Goal: Task Accomplishment & Management: Complete application form

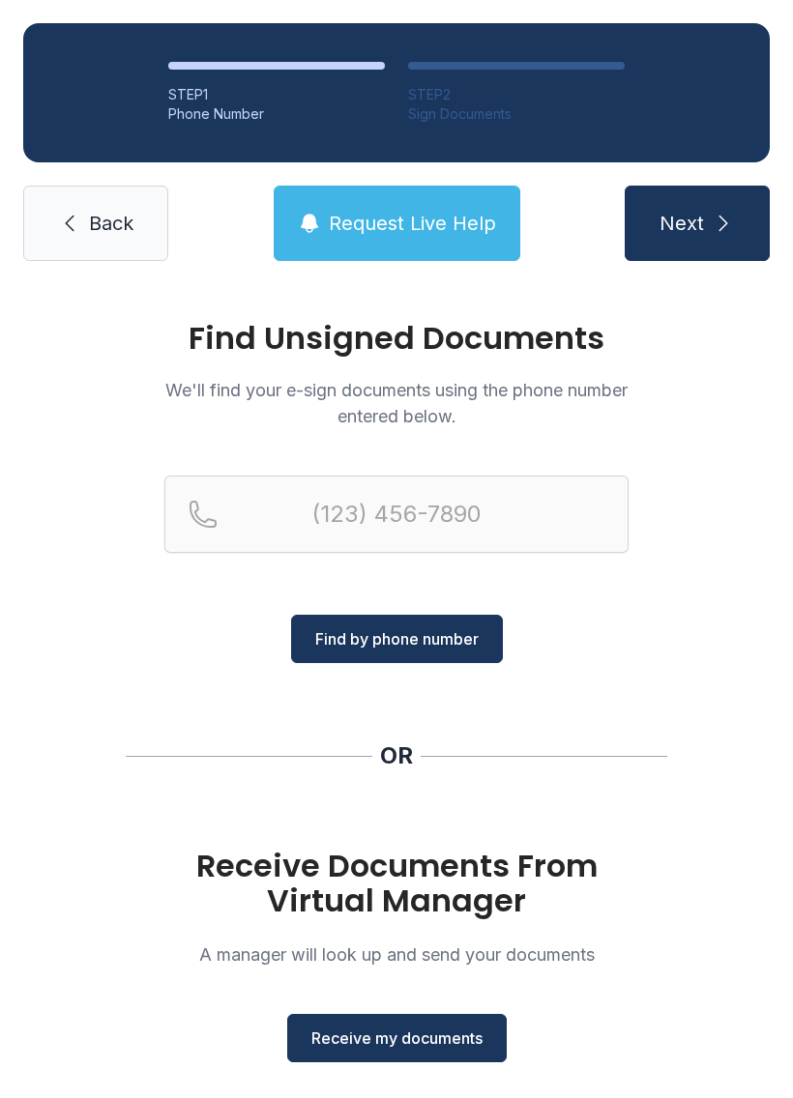
click at [97, 218] on span "Back" at bounding box center [111, 223] width 44 height 27
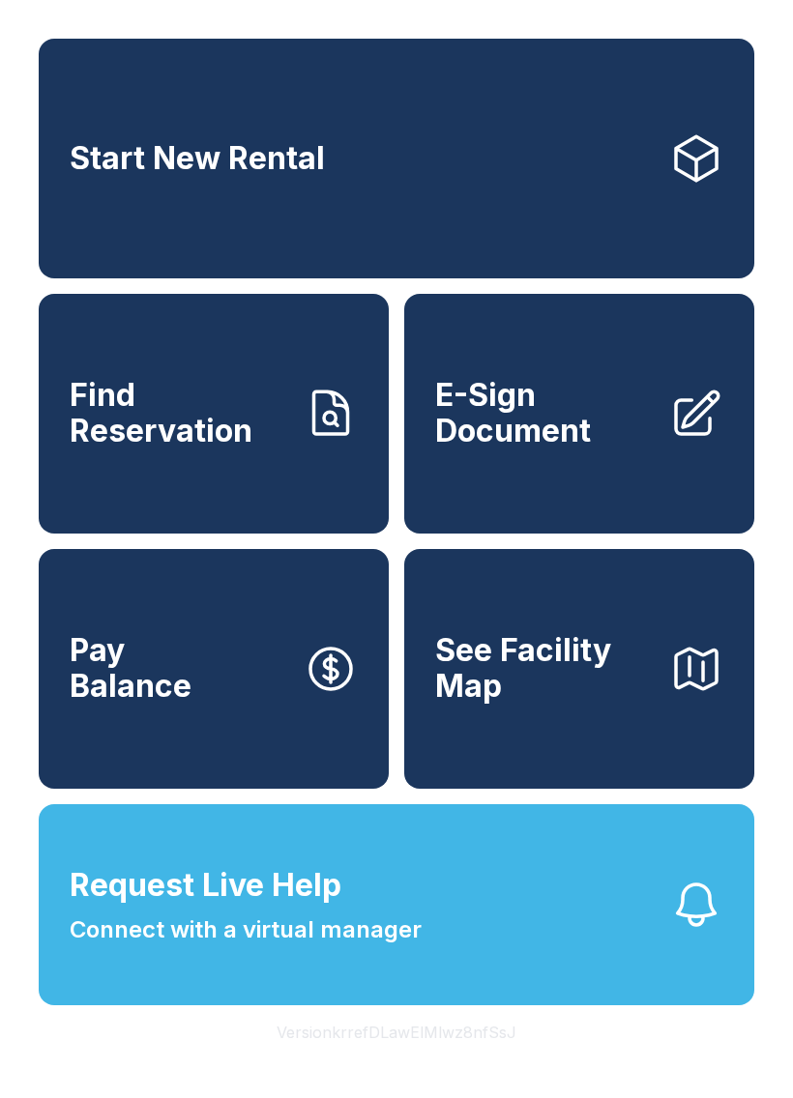
click at [594, 441] on span "E-Sign Document" at bounding box center [544, 413] width 218 height 71
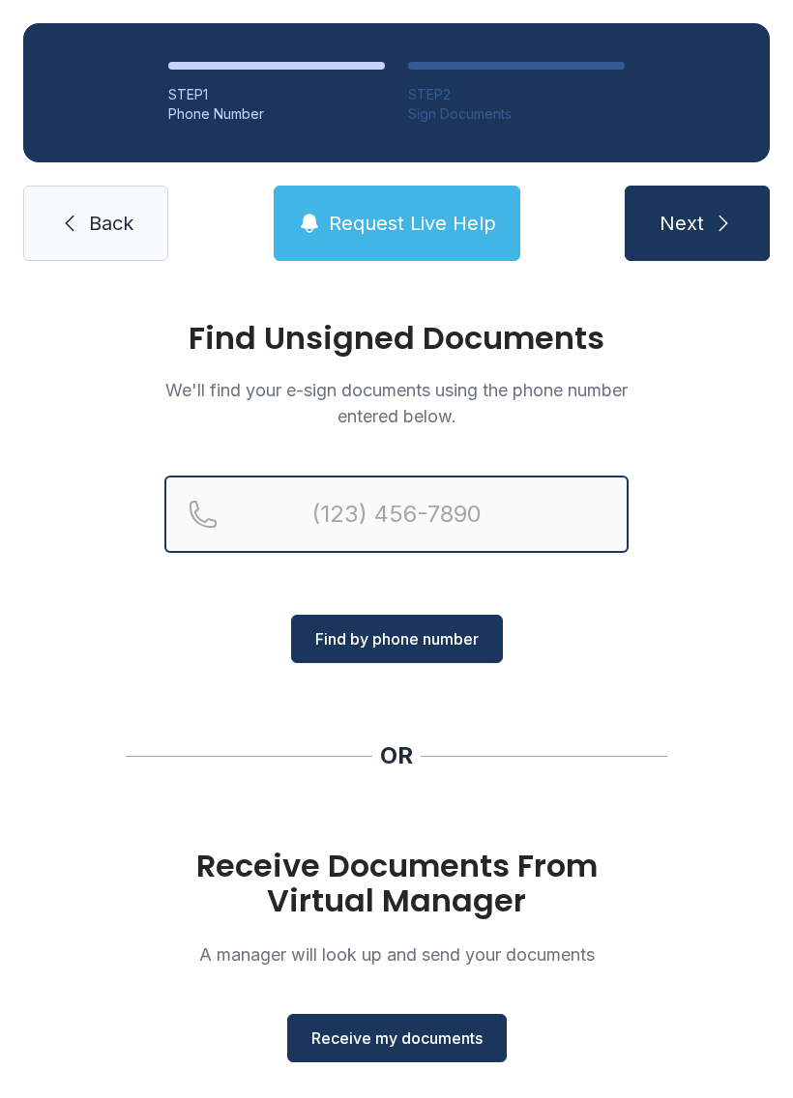
click at [475, 513] on input "Reservation phone number" at bounding box center [396, 514] width 464 height 77
type input "[PHONE_NUMBER]"
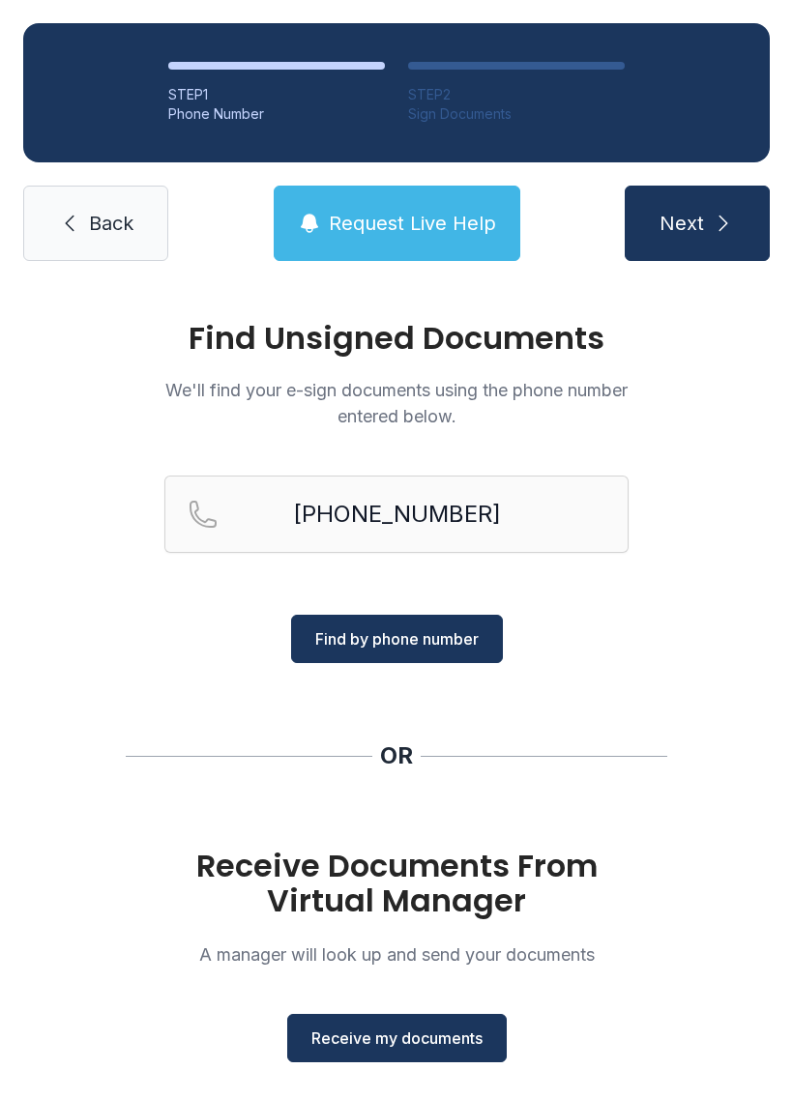
click at [743, 225] on button "Next" at bounding box center [696, 223] width 145 height 75
click at [379, 630] on span "Find by phone number" at bounding box center [396, 638] width 163 height 23
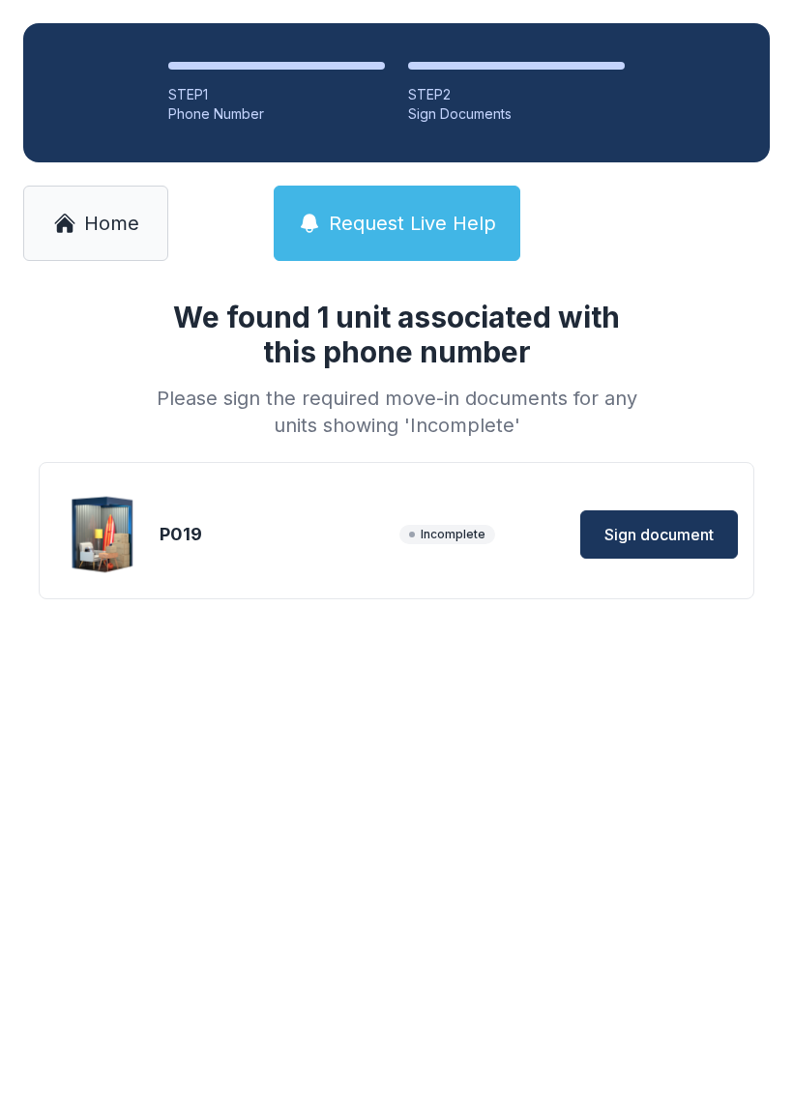
click at [638, 543] on span "Sign document" at bounding box center [658, 534] width 109 height 23
click at [59, 226] on icon at bounding box center [64, 224] width 16 height 15
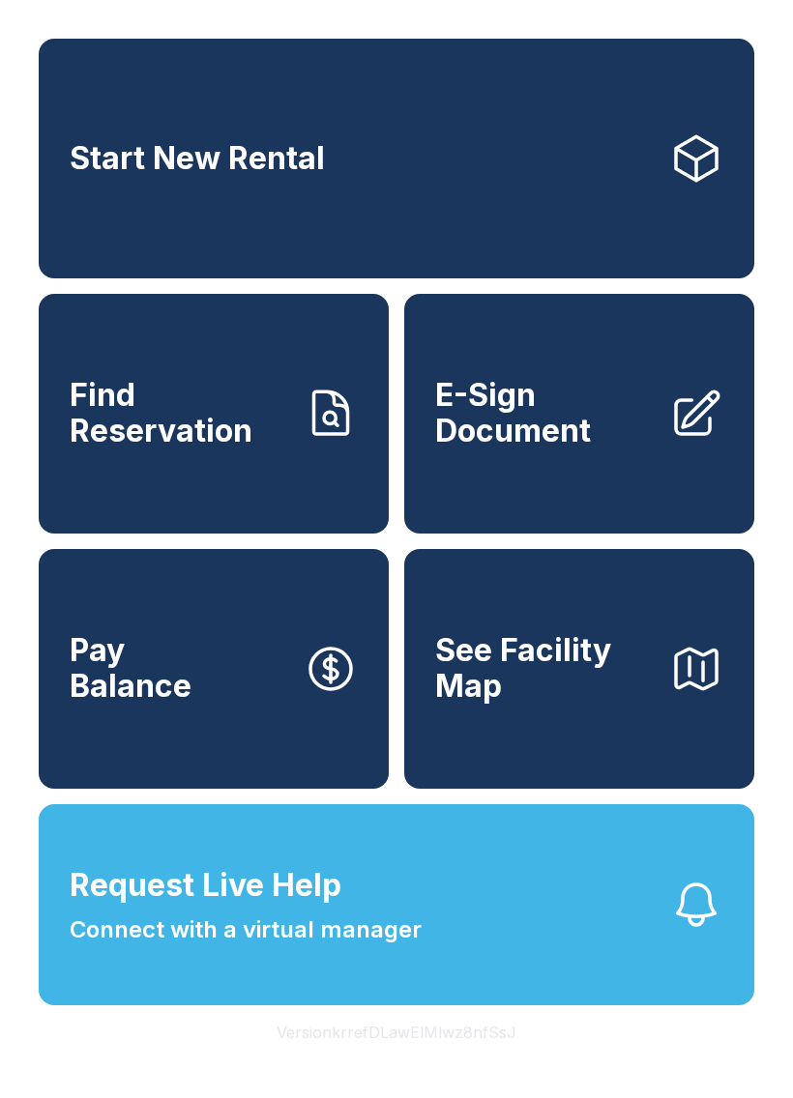
click at [558, 442] on span "E-Sign Document" at bounding box center [544, 413] width 218 height 71
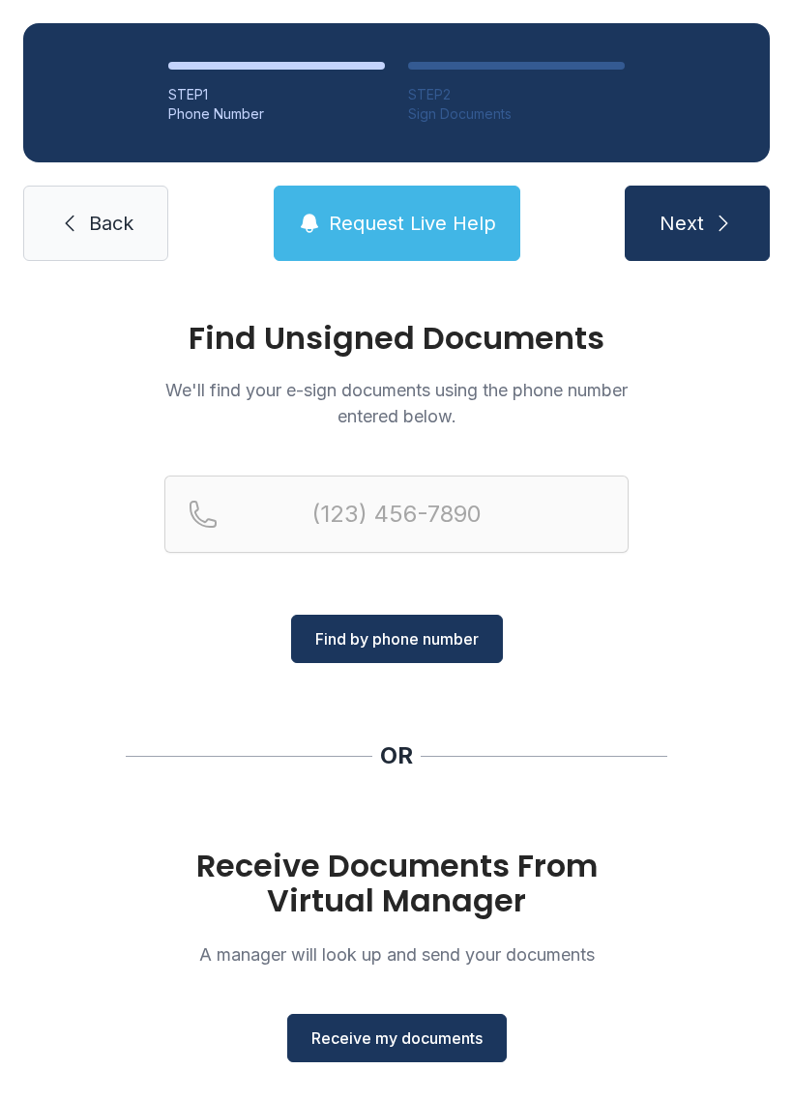
click at [441, 1035] on span "Receive my documents" at bounding box center [396, 1038] width 171 height 23
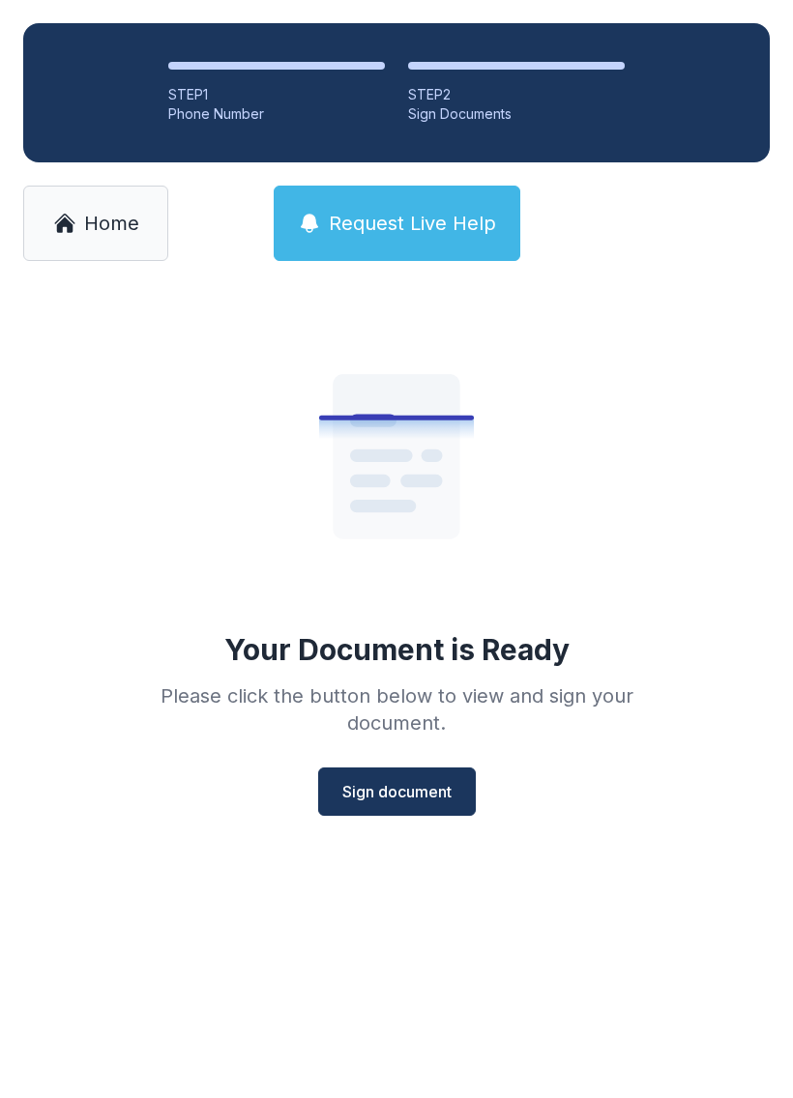
click at [404, 792] on span "Sign document" at bounding box center [396, 791] width 109 height 23
